Goal: Communication & Community: Ask a question

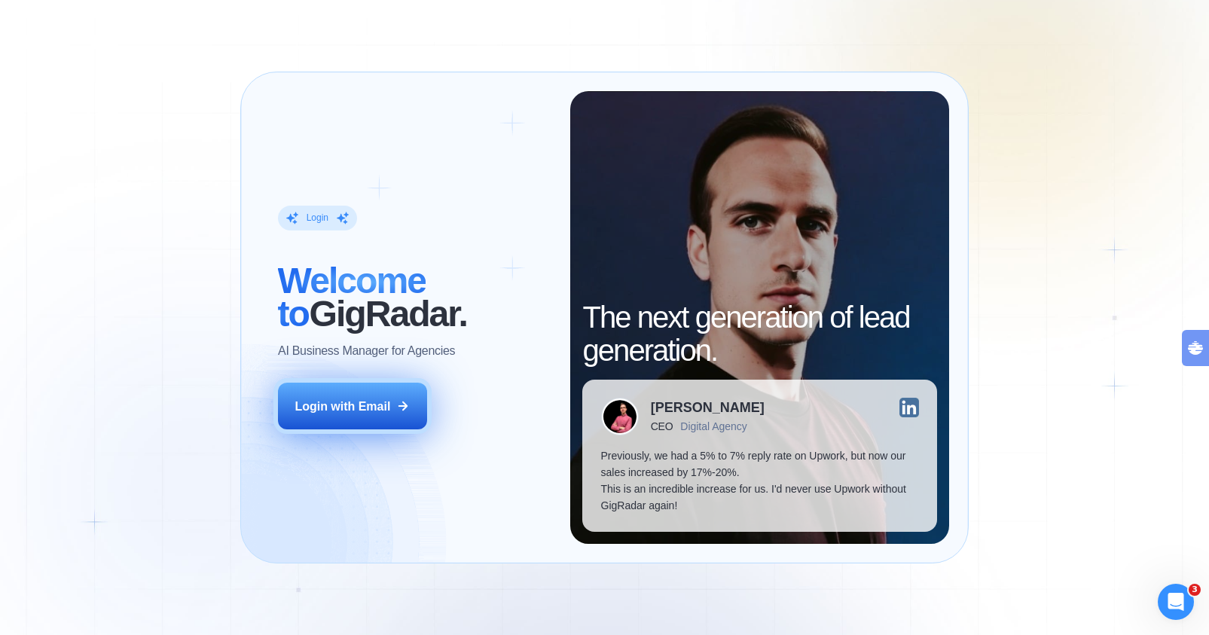
click at [362, 405] on div "Login with Email" at bounding box center [343, 406] width 96 height 17
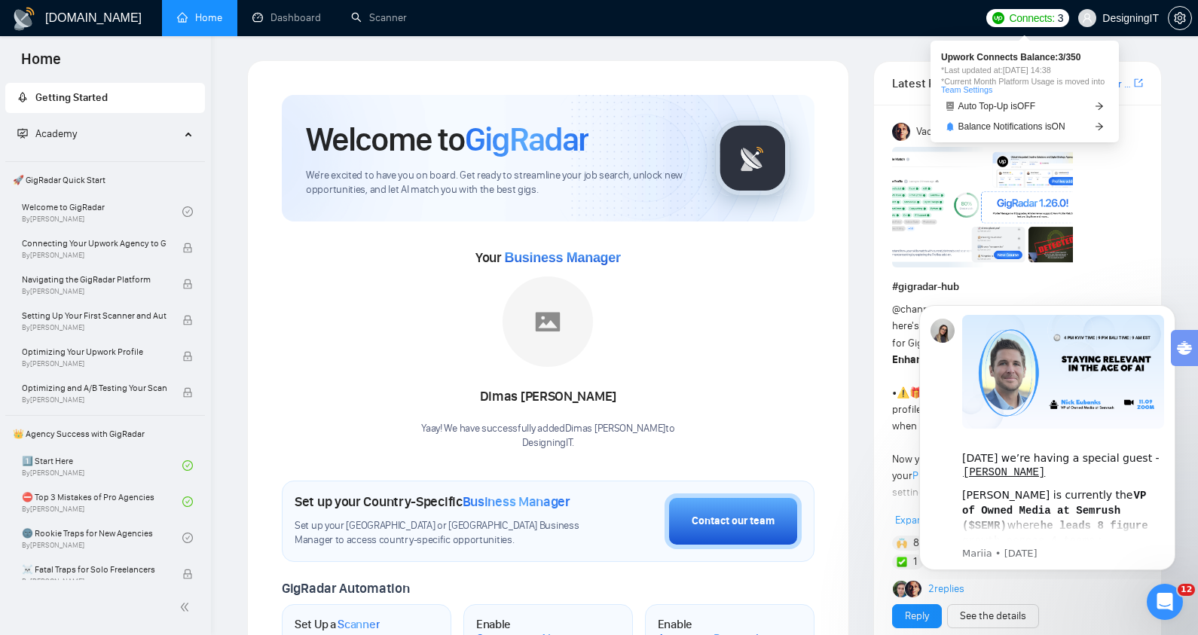
click at [1025, 21] on span "Connects:" at bounding box center [1031, 18] width 45 height 17
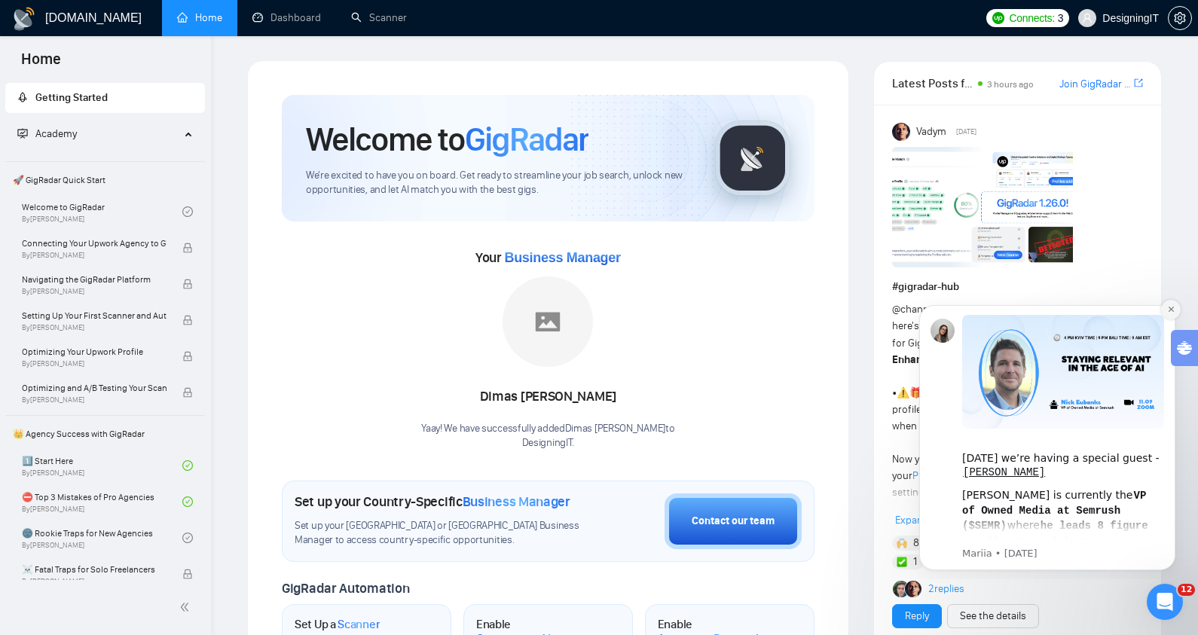
drag, startPoint x: 1171, startPoint y: 312, endPoint x: 2074, endPoint y: 604, distance: 948.5
click at [1171, 312] on icon "Dismiss notification" at bounding box center [1171, 309] width 8 height 8
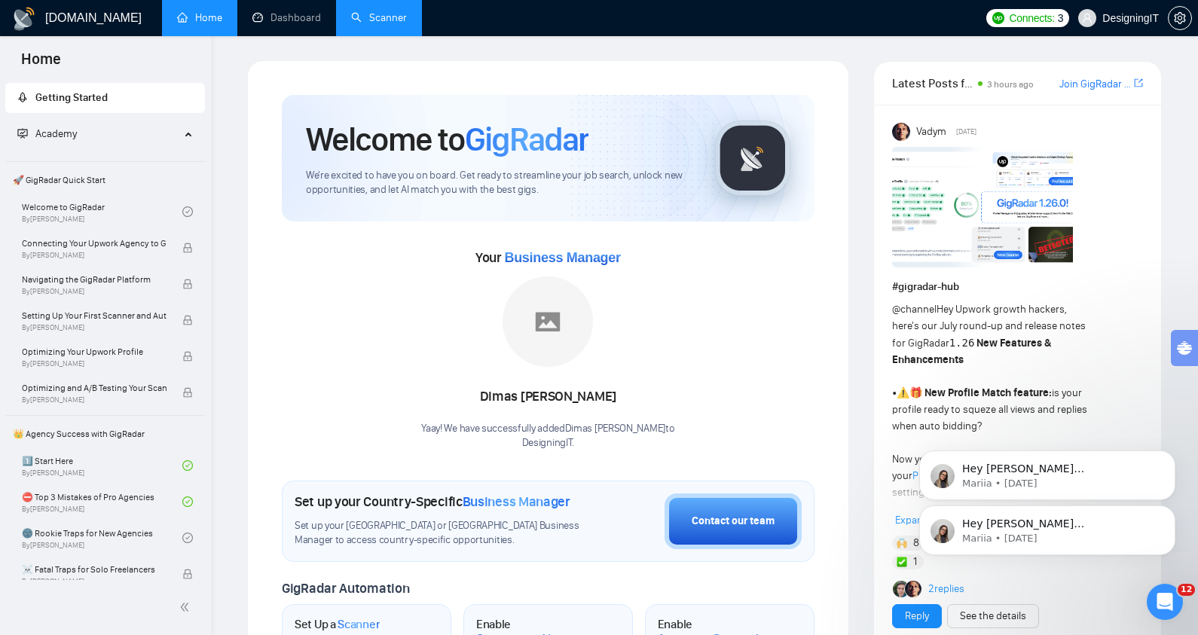
click at [368, 22] on link "Scanner" at bounding box center [379, 17] width 56 height 13
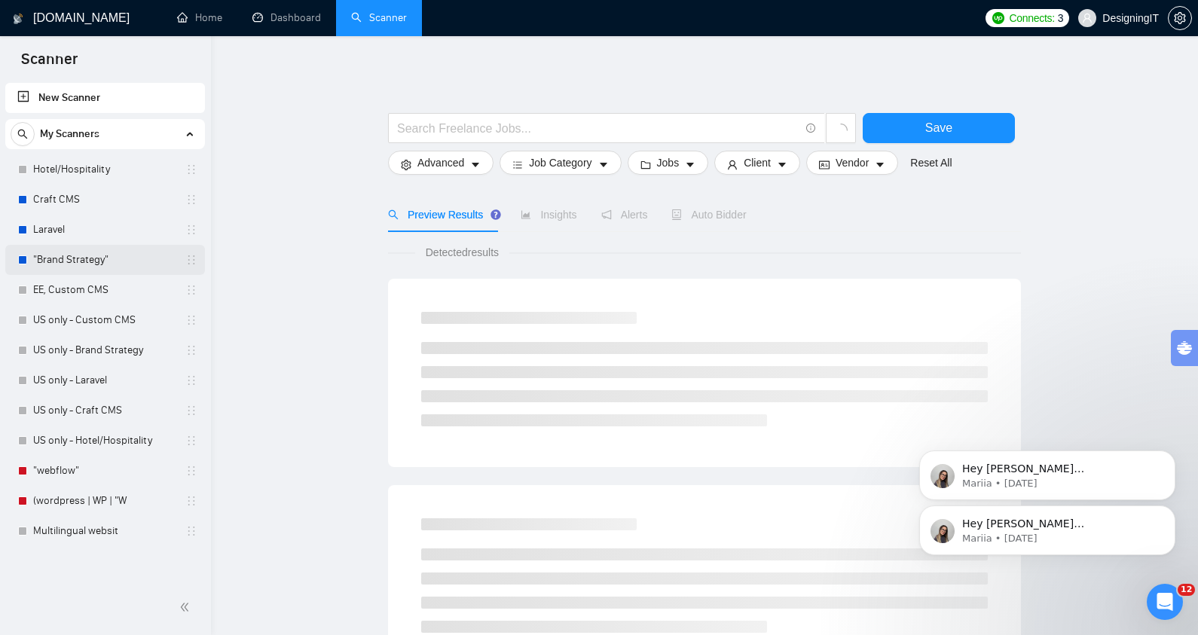
click at [78, 266] on link ""Brand Strategy"" at bounding box center [104, 260] width 143 height 30
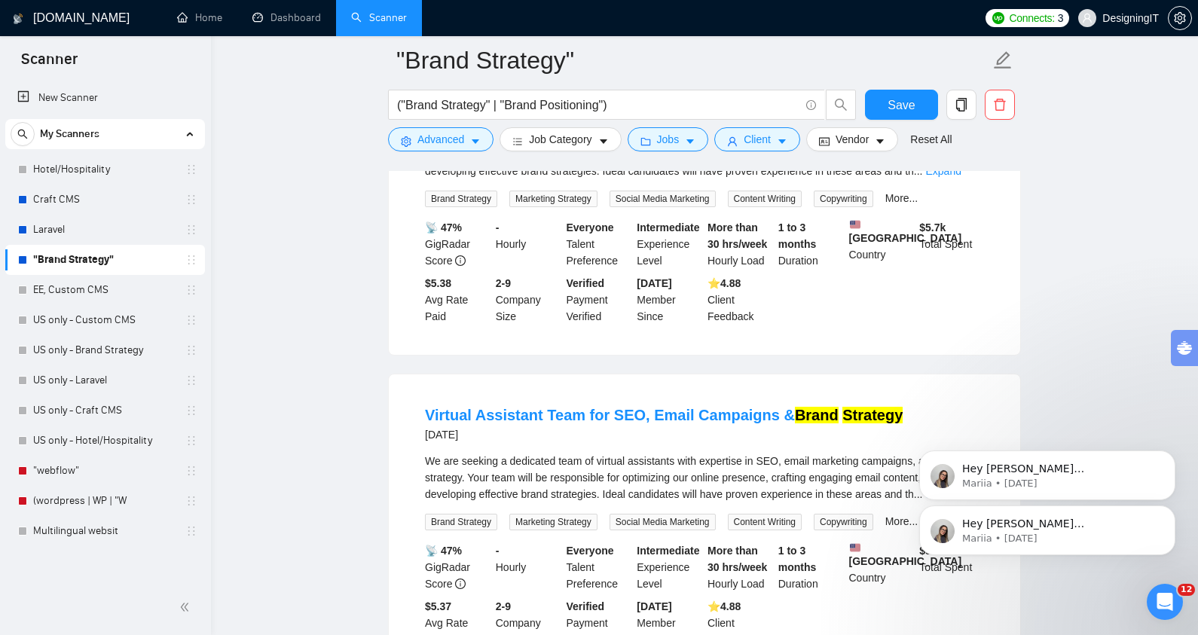
scroll to position [575, 0]
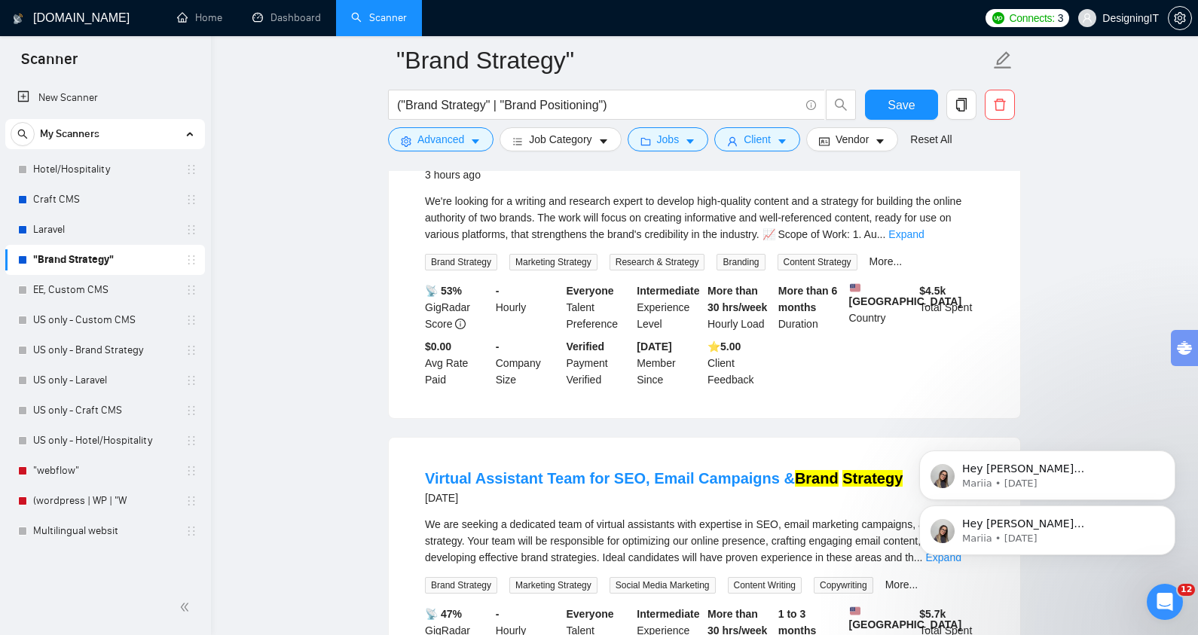
scroll to position [0, 0]
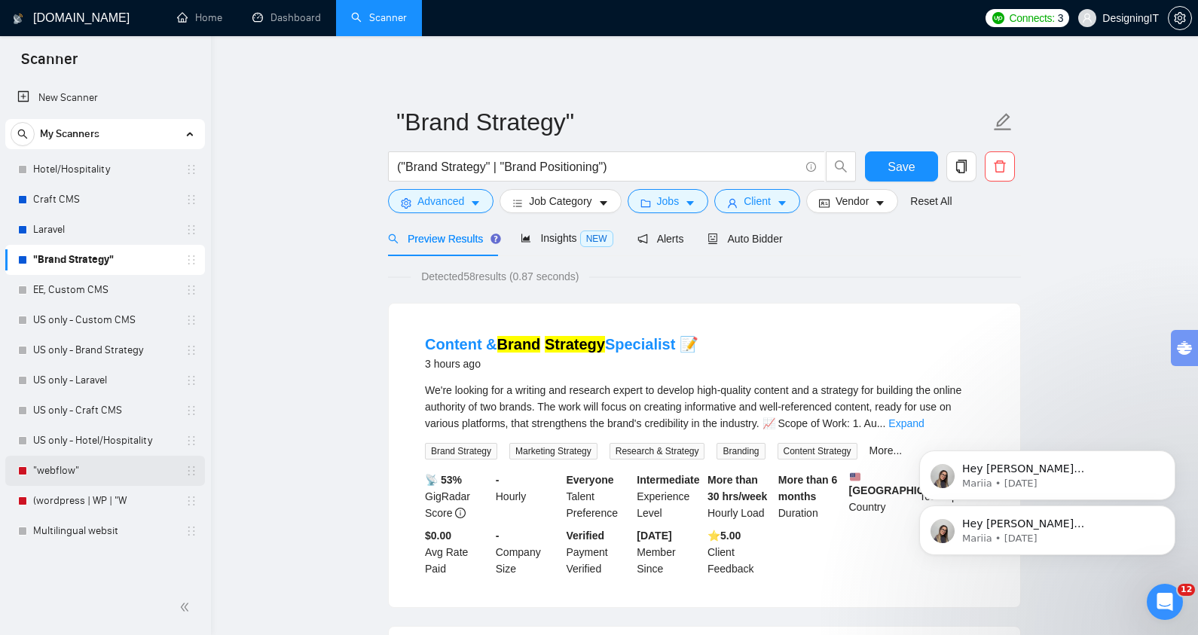
click at [54, 473] on link ""webflow"" at bounding box center [104, 471] width 143 height 30
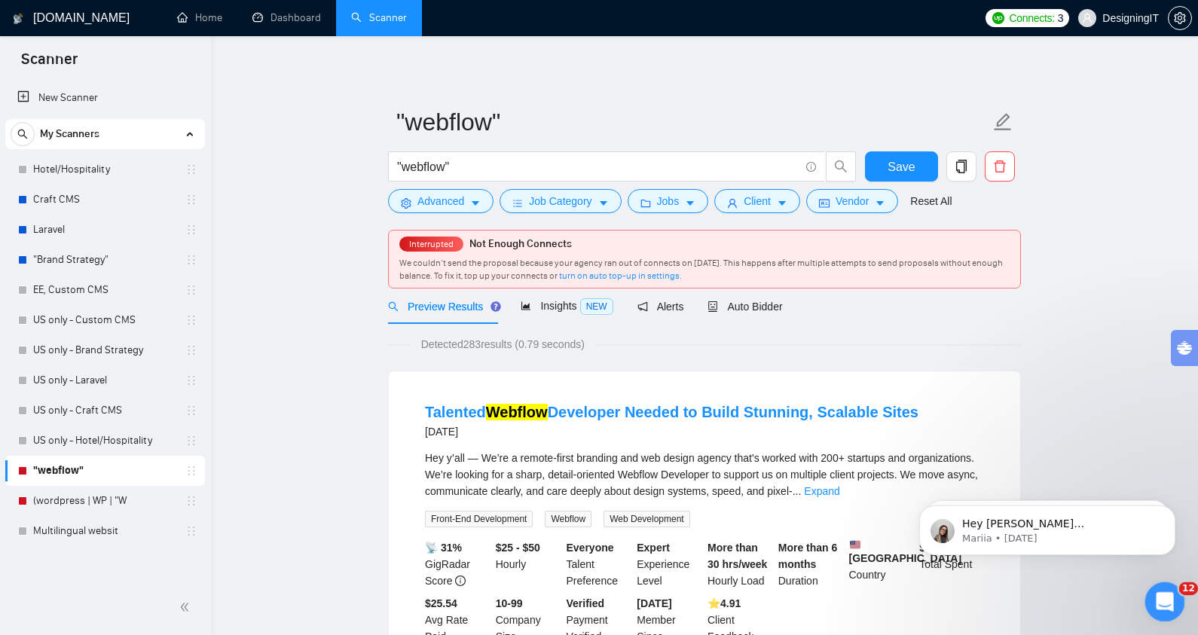
click at [1166, 600] on icon "Open Intercom Messenger" at bounding box center [1162, 600] width 25 height 25
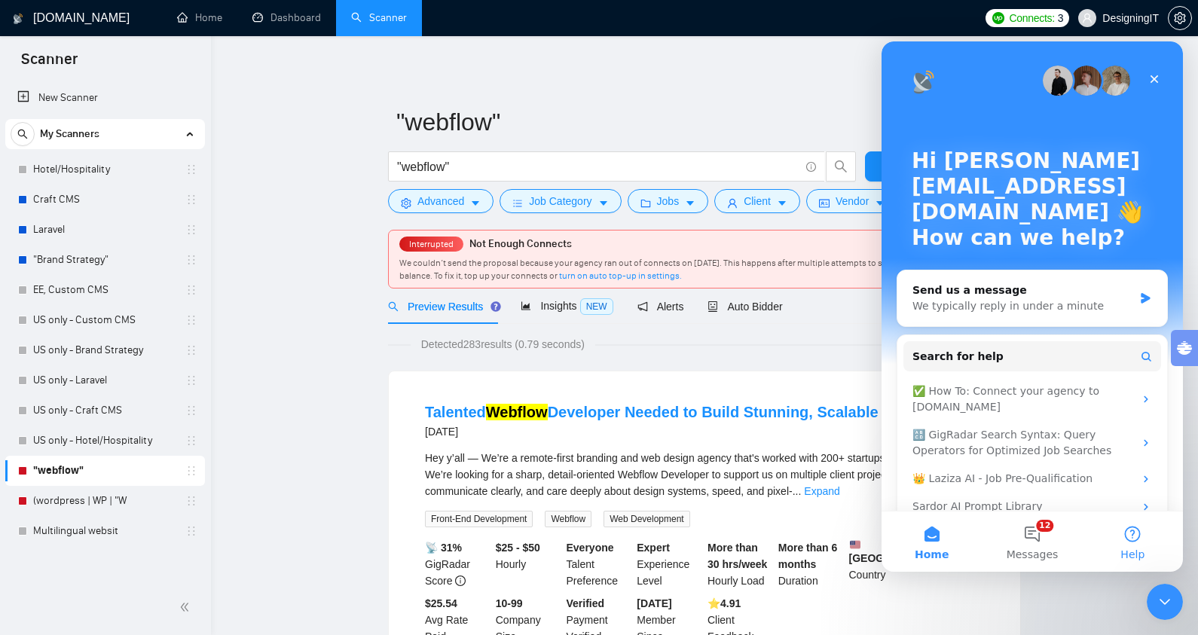
click at [1133, 536] on button "Help" at bounding box center [1132, 541] width 100 height 60
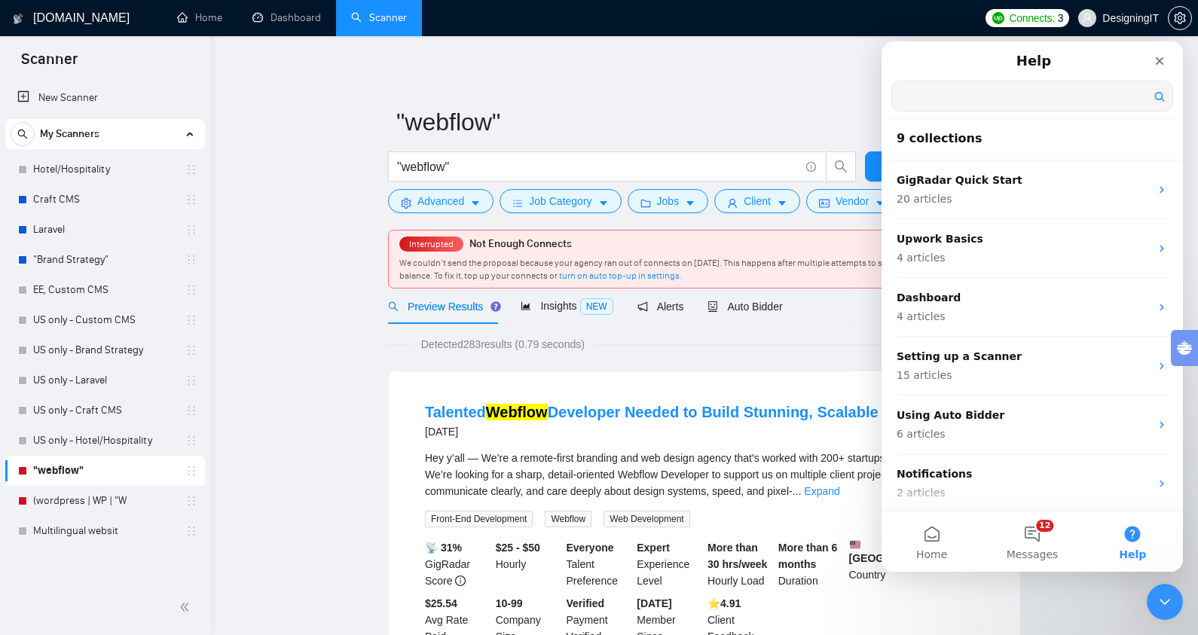
click at [972, 102] on input "Search for help" at bounding box center [1032, 95] width 280 height 29
type input "api"
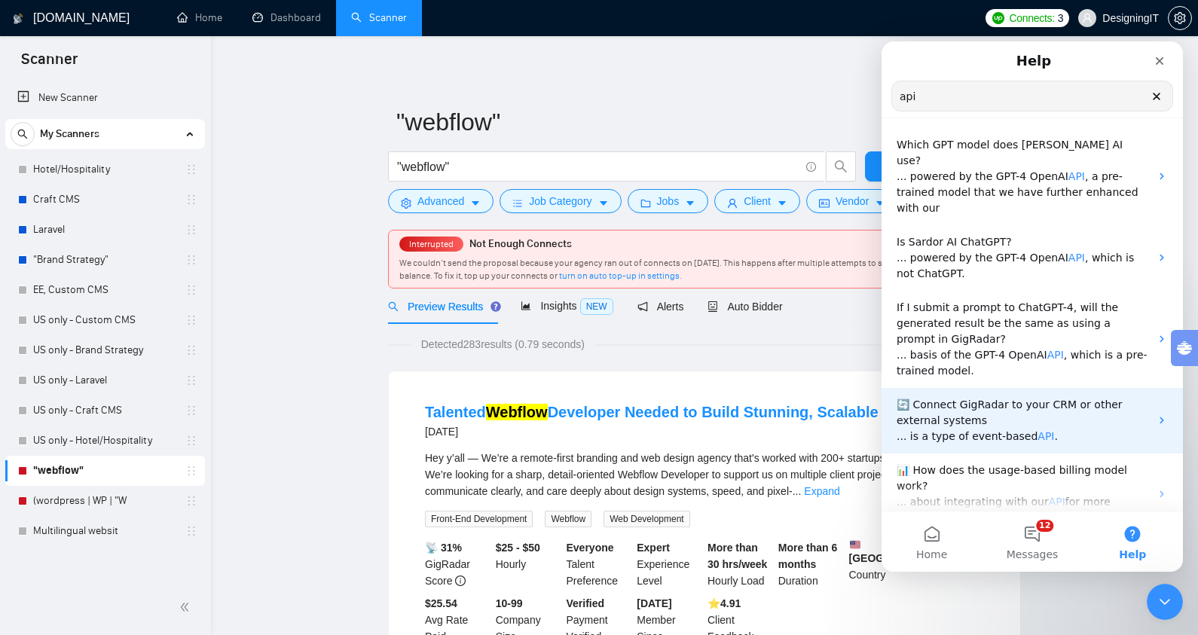
click at [983, 398] on span "🔄 Connect GigRadar to your CRM or other external systems" at bounding box center [1009, 412] width 226 height 28
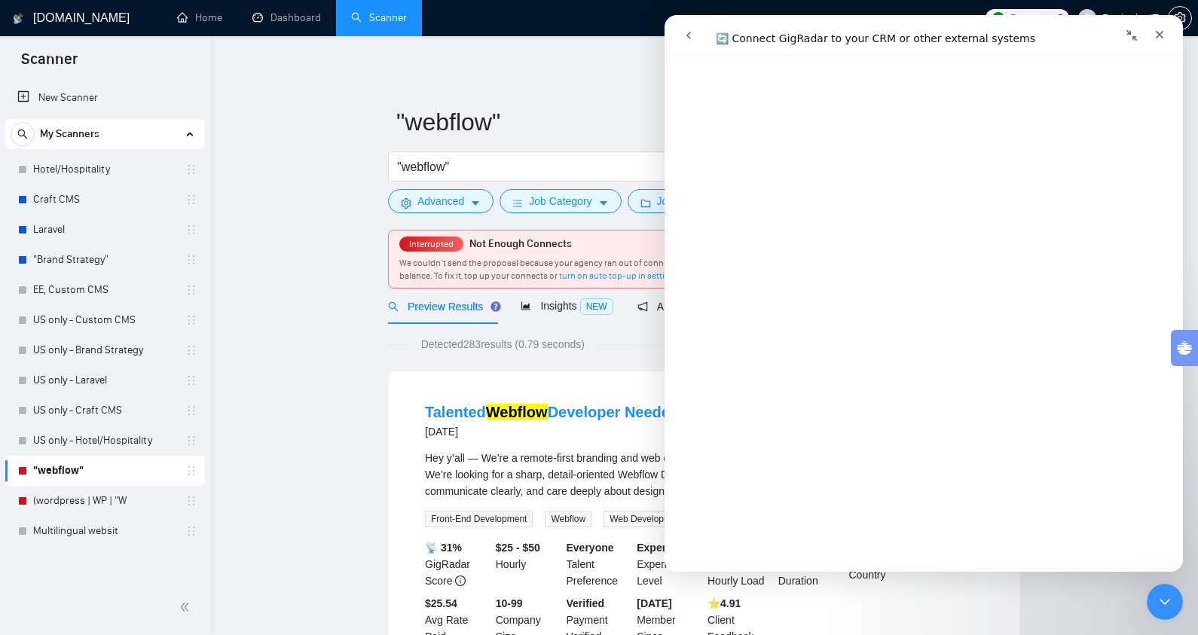
scroll to position [5343, 0]
click at [1162, 38] on icon "Close" at bounding box center [1159, 35] width 8 height 8
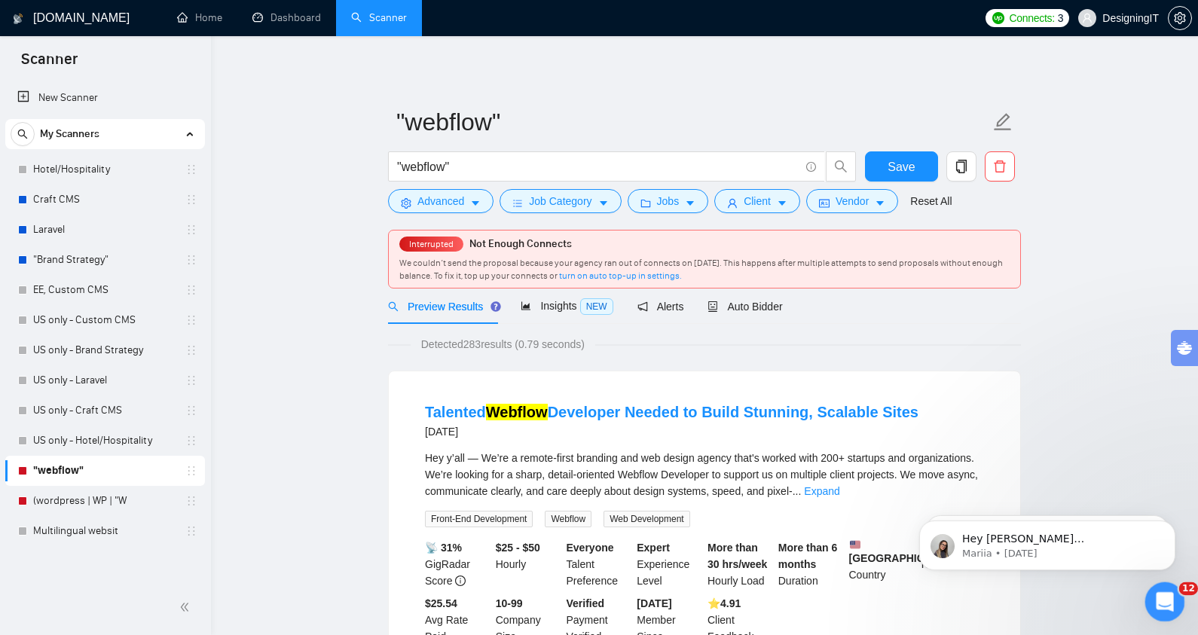
scroll to position [0, 0]
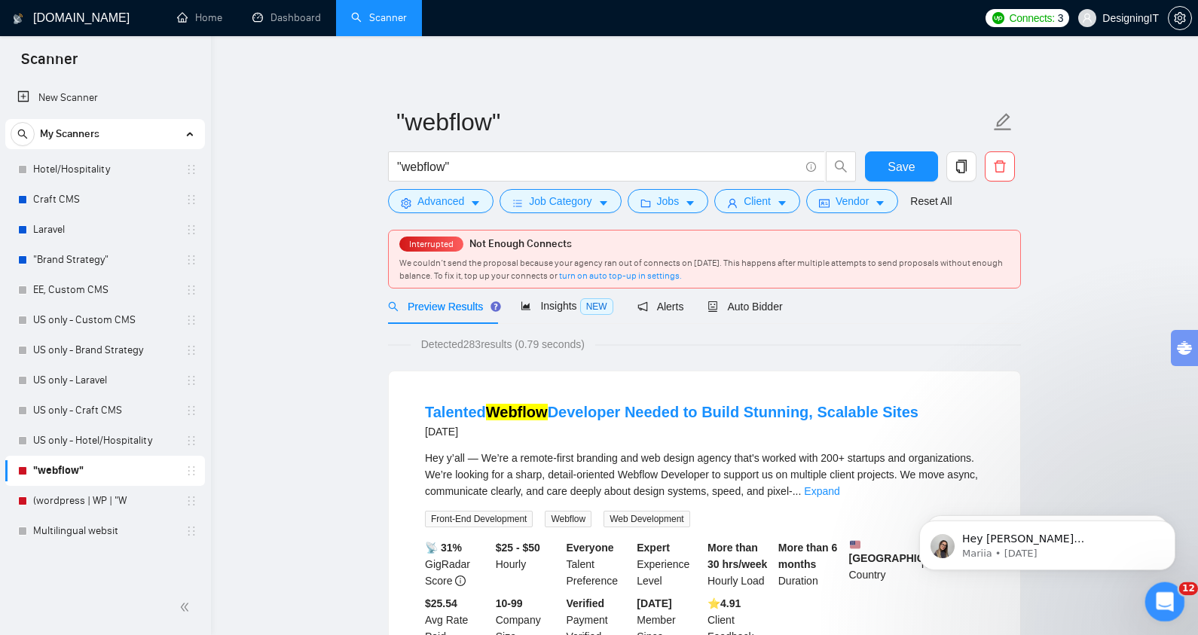
click at [1158, 606] on icon "Open Intercom Messenger" at bounding box center [1162, 600] width 25 height 25
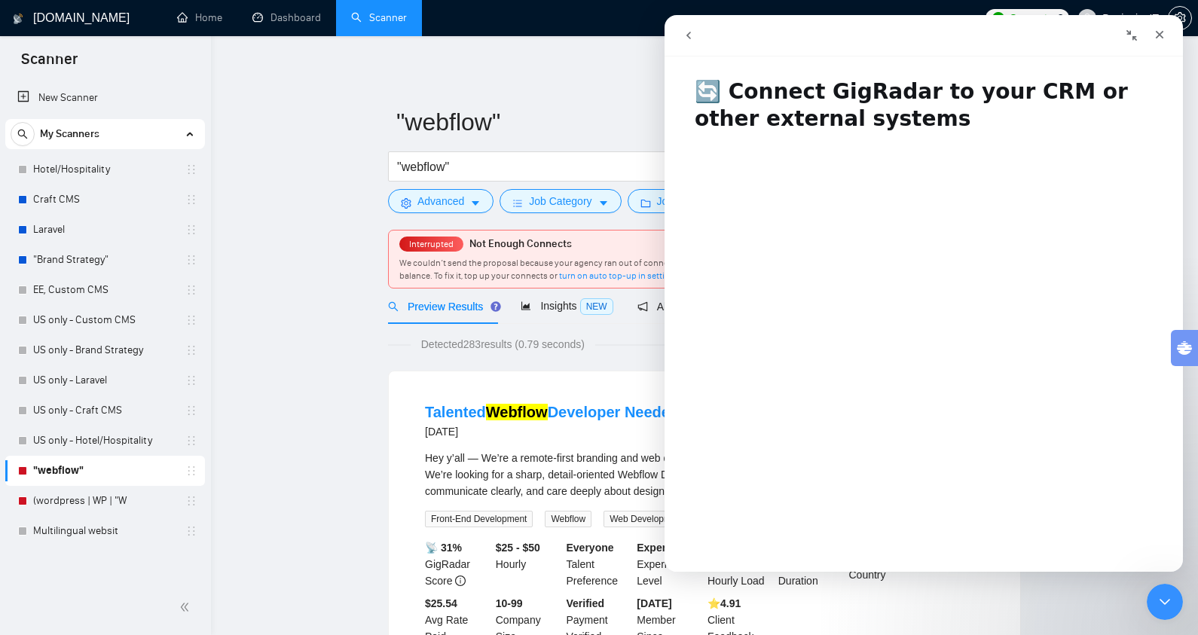
click at [698, 37] on button "go back" at bounding box center [688, 35] width 29 height 29
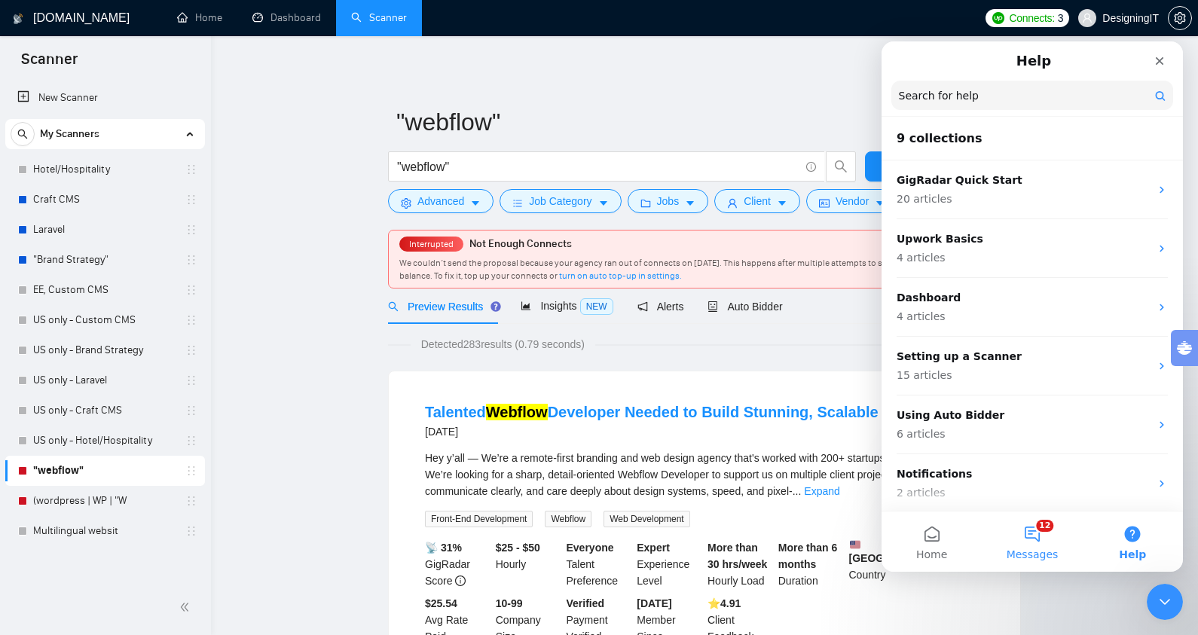
click at [1024, 543] on button "12 Messages" at bounding box center [1031, 541] width 100 height 60
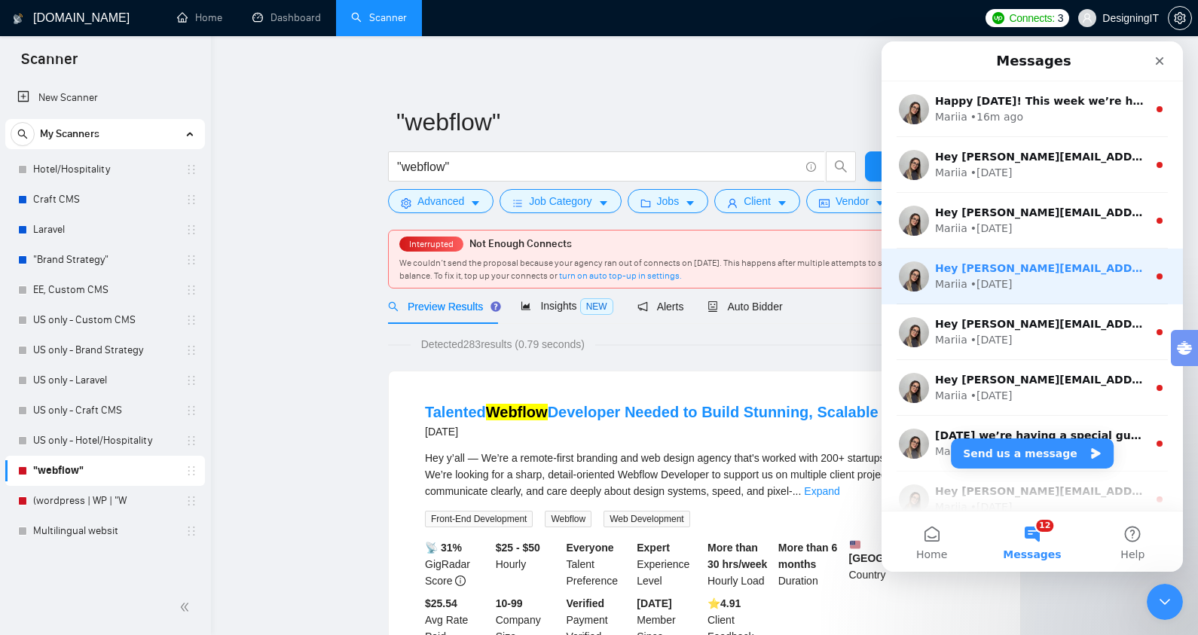
scroll to position [188, 0]
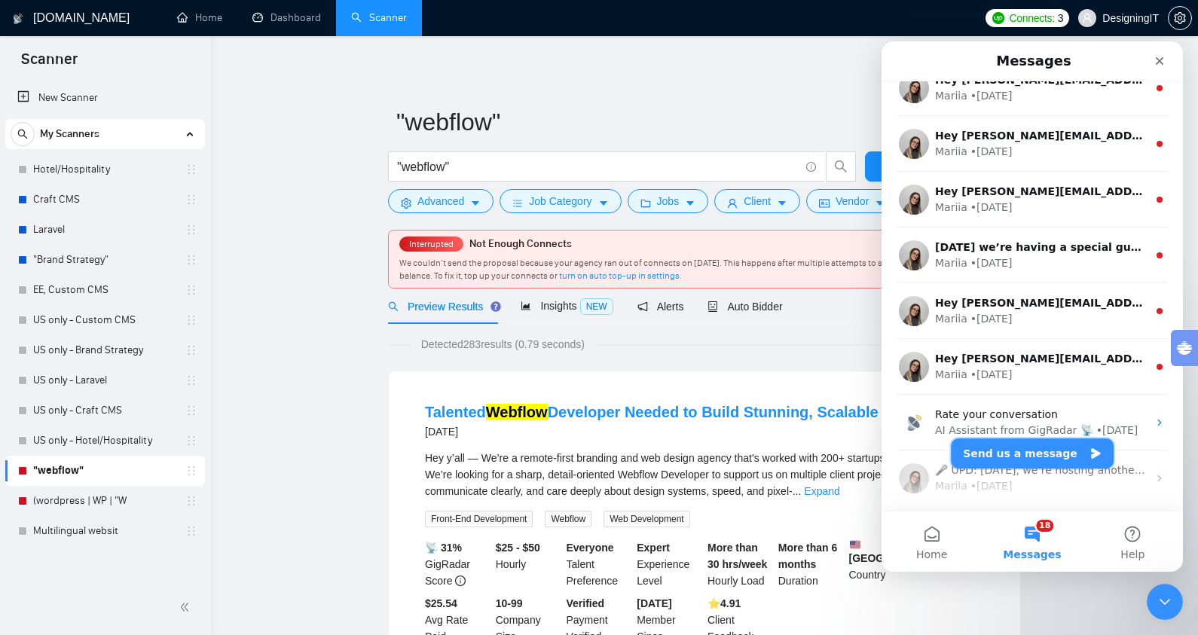
click at [1022, 458] on button "Send us a message" at bounding box center [1032, 453] width 163 height 30
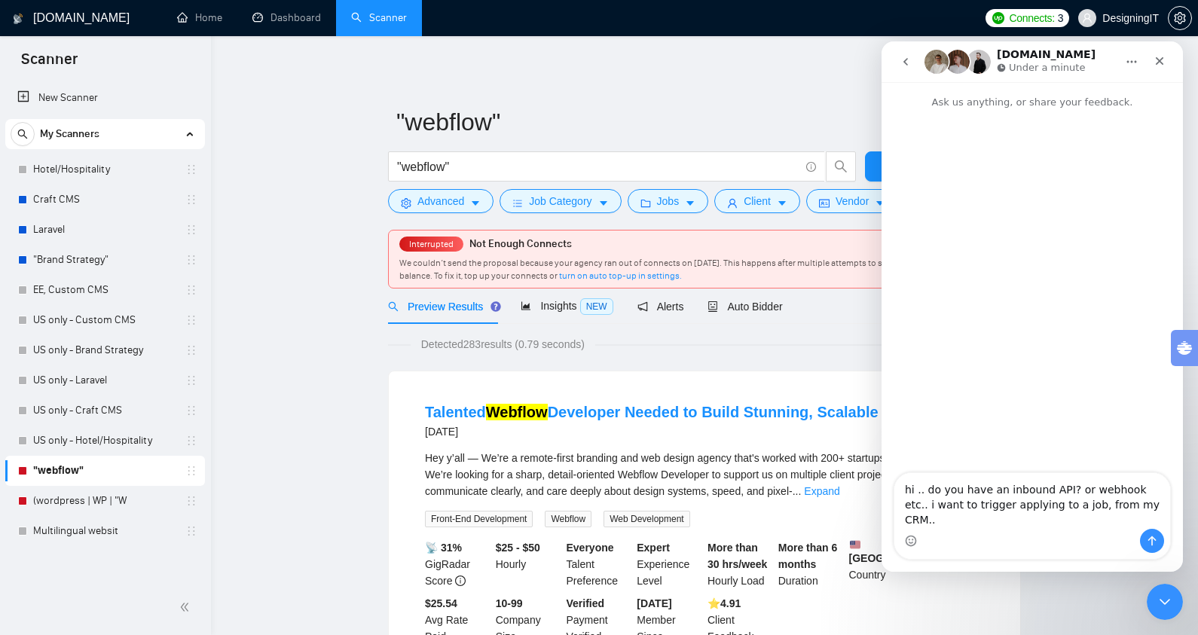
type textarea "hi .. do you have an inbound API? or webhook etc.. i want to trigger applying t…"
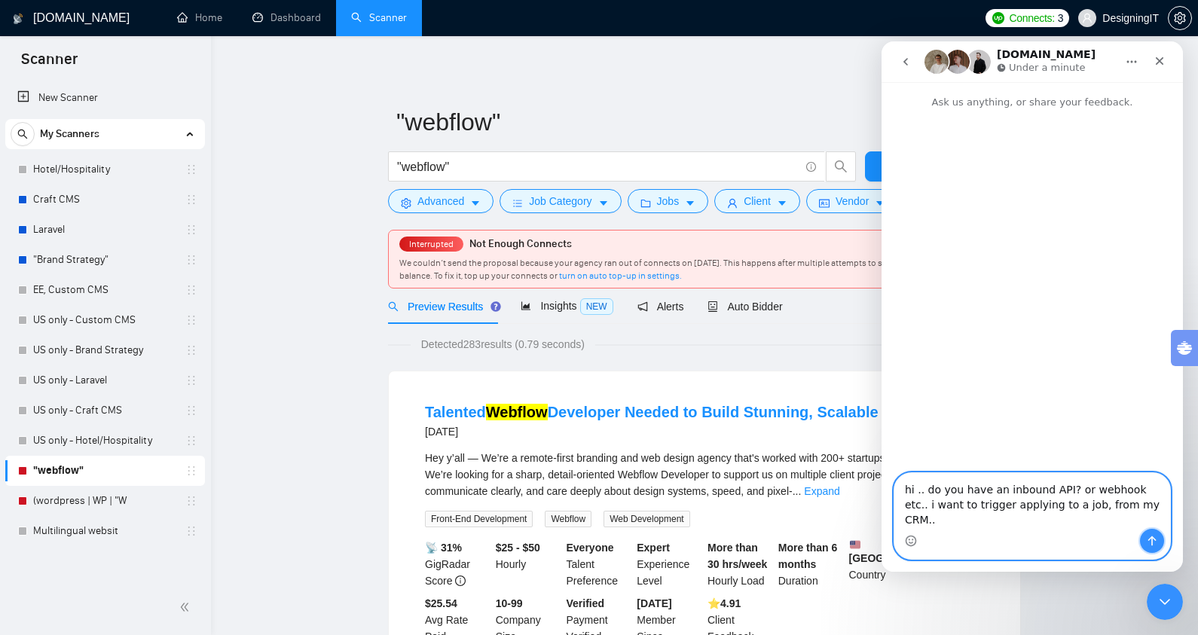
click at [1147, 537] on icon "Send a message…" at bounding box center [1152, 541] width 12 height 12
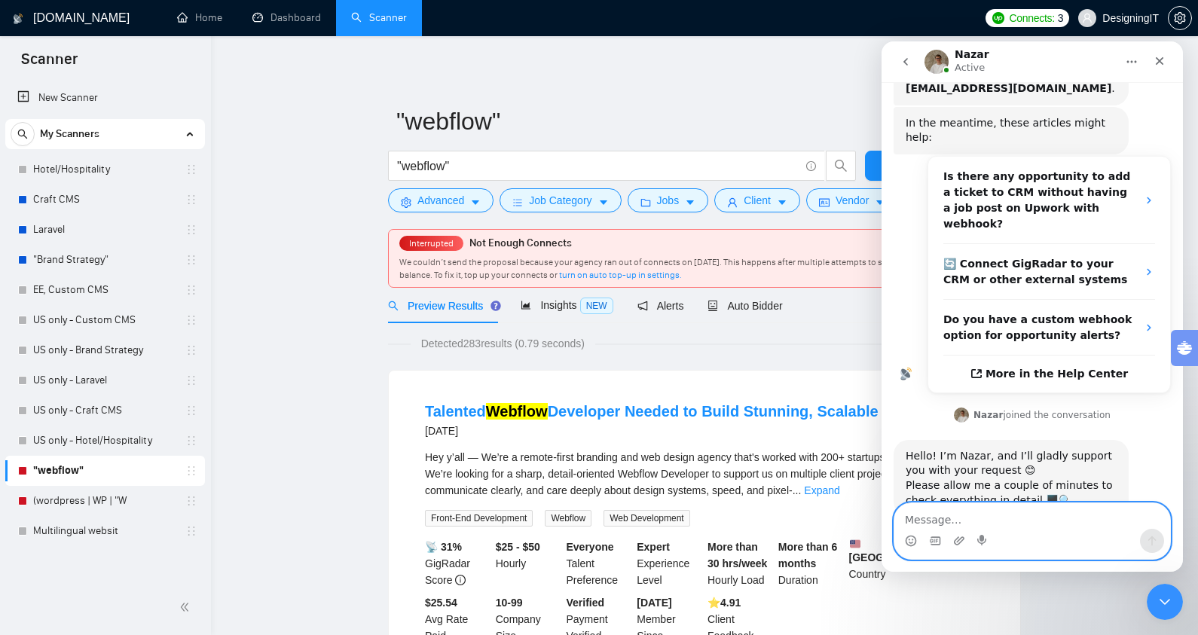
scroll to position [5, 0]
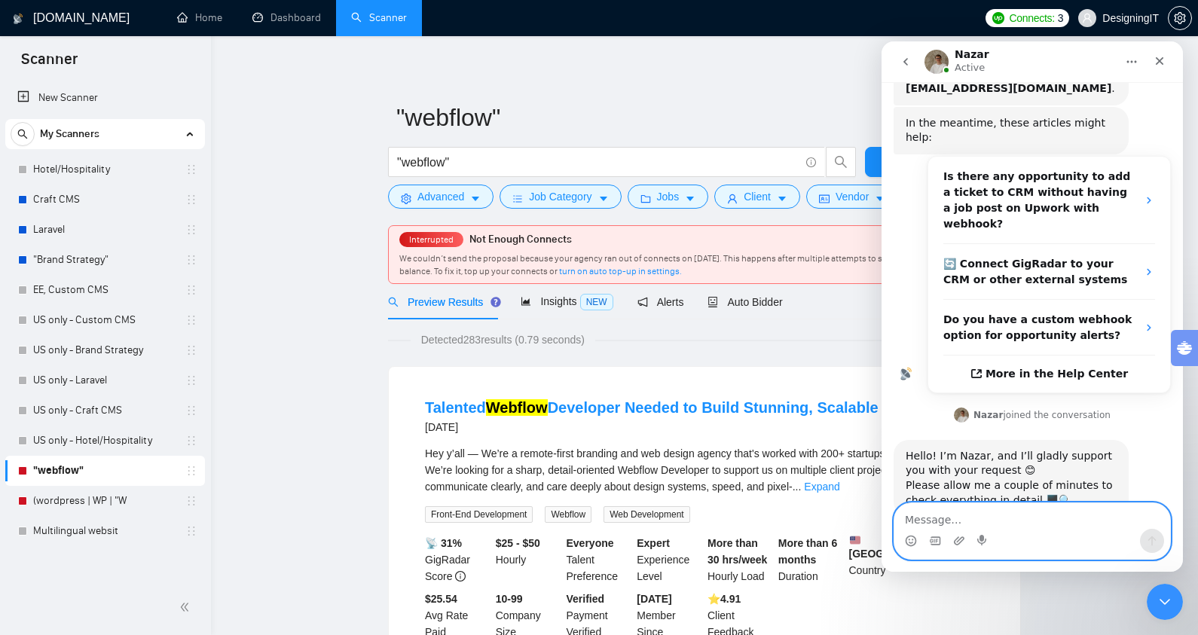
click at [984, 516] on textarea "Message…" at bounding box center [1032, 516] width 276 height 26
type textarea "ok ty"
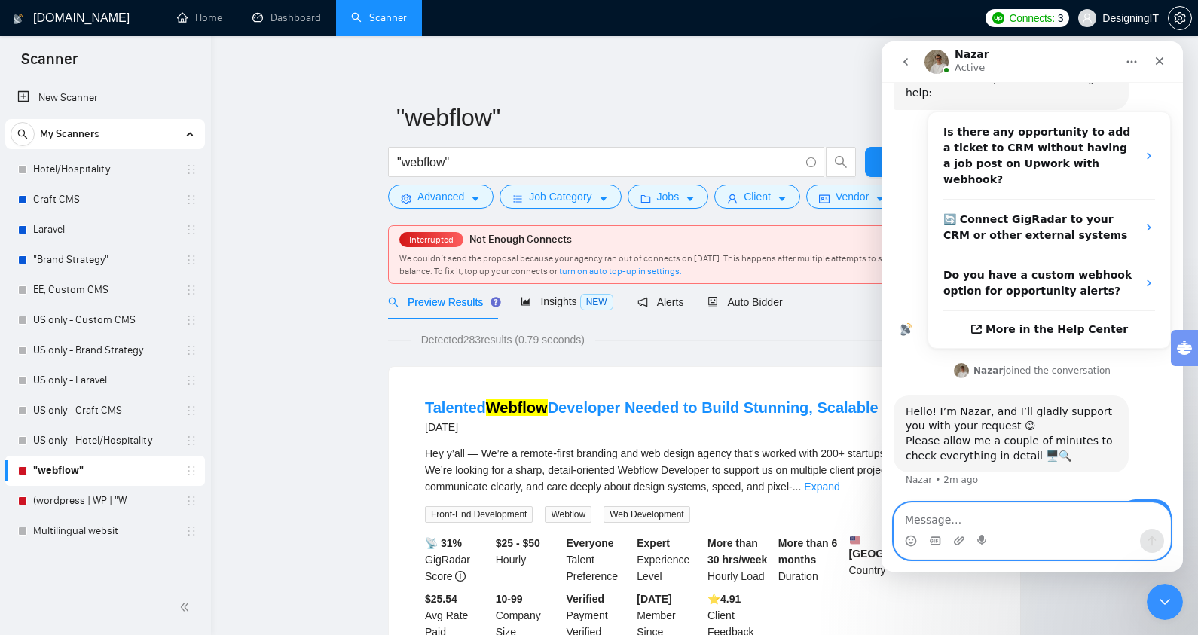
scroll to position [234, 0]
click at [1013, 510] on textarea "Message…" at bounding box center [1032, 516] width 276 height 26
type textarea "are you still there? any ideas about an api?"
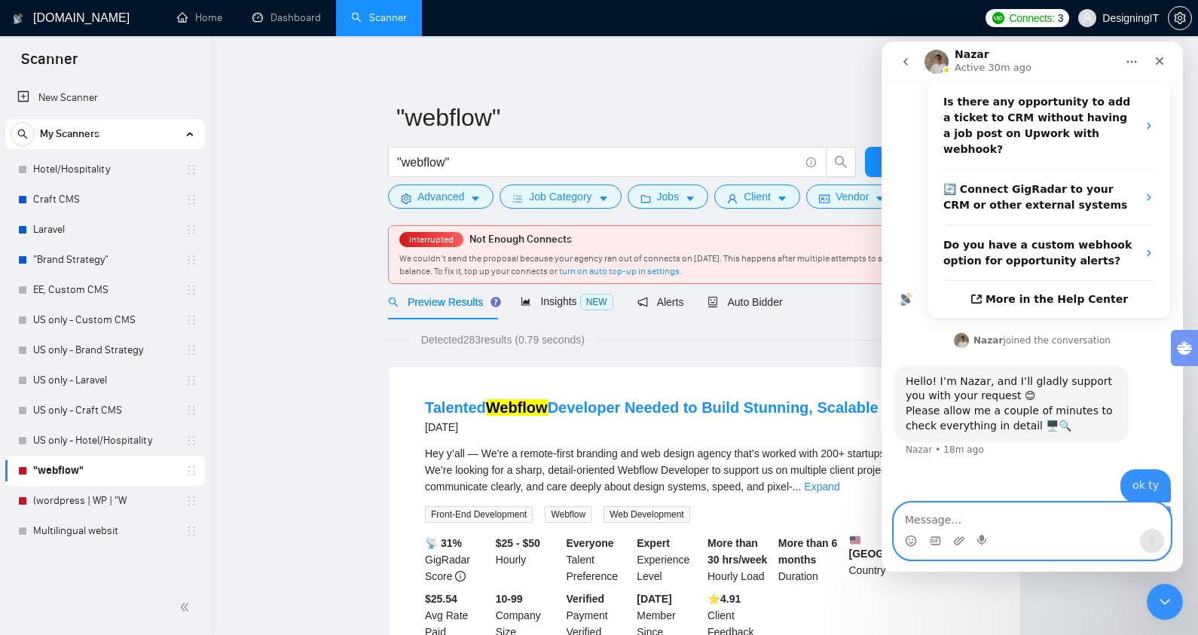
scroll to position [268, 0]
